Goal: Register for event/course

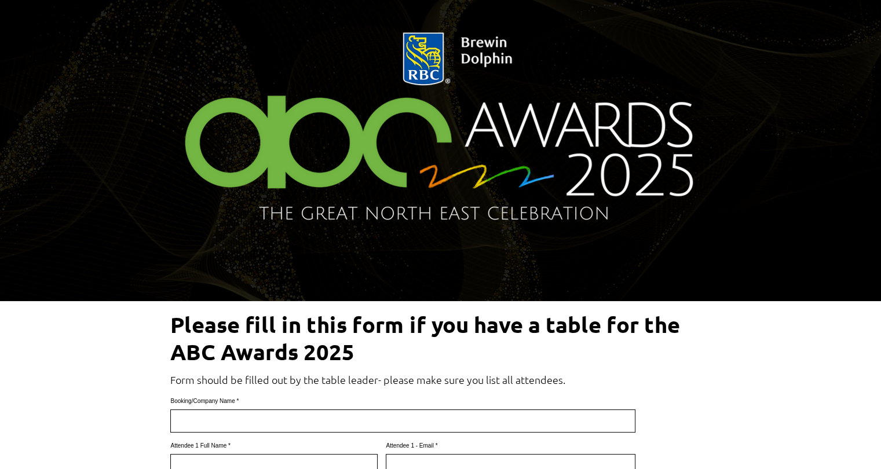
scroll to position [116, 0]
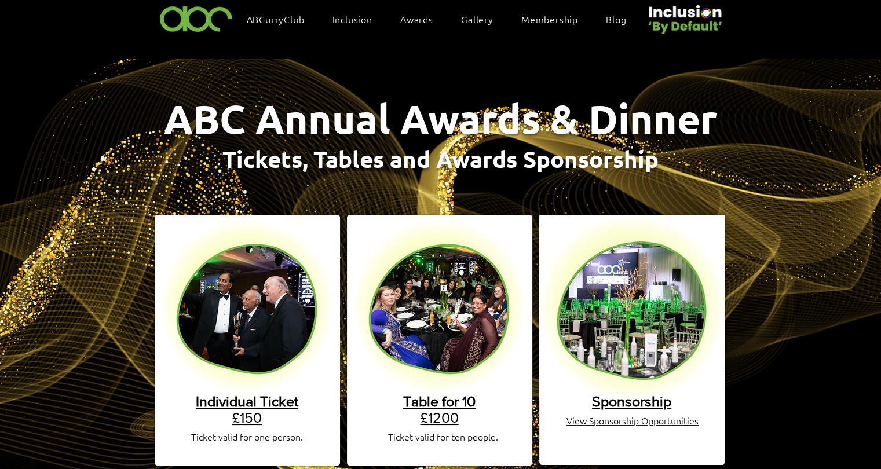
scroll to position [174, 0]
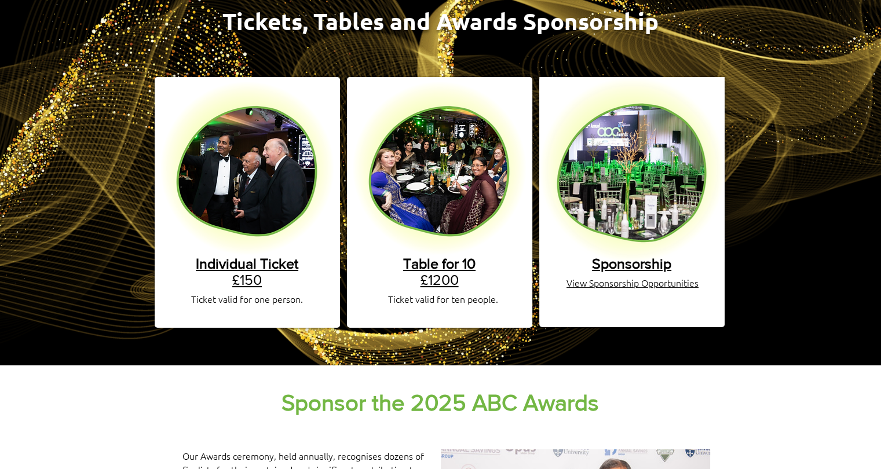
click at [638, 276] on span "View Sponsorship Opportunities" at bounding box center [632, 282] width 132 height 13
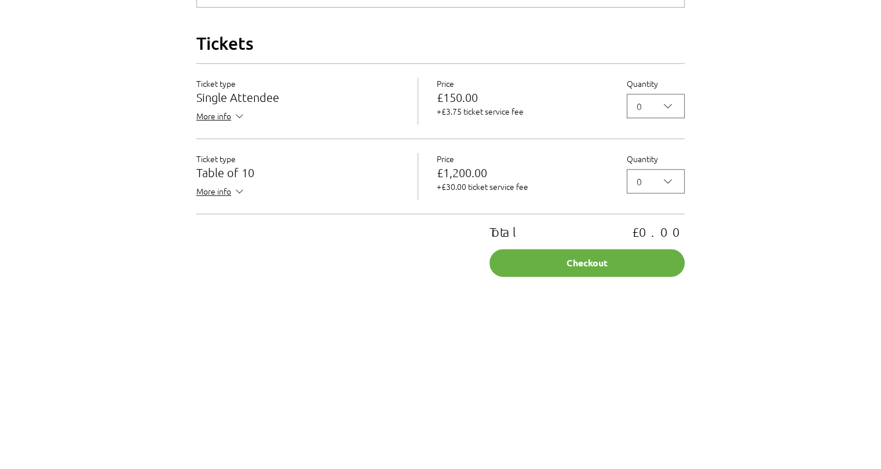
scroll to position [1042, 0]
